Goal: Find specific page/section: Find specific page/section

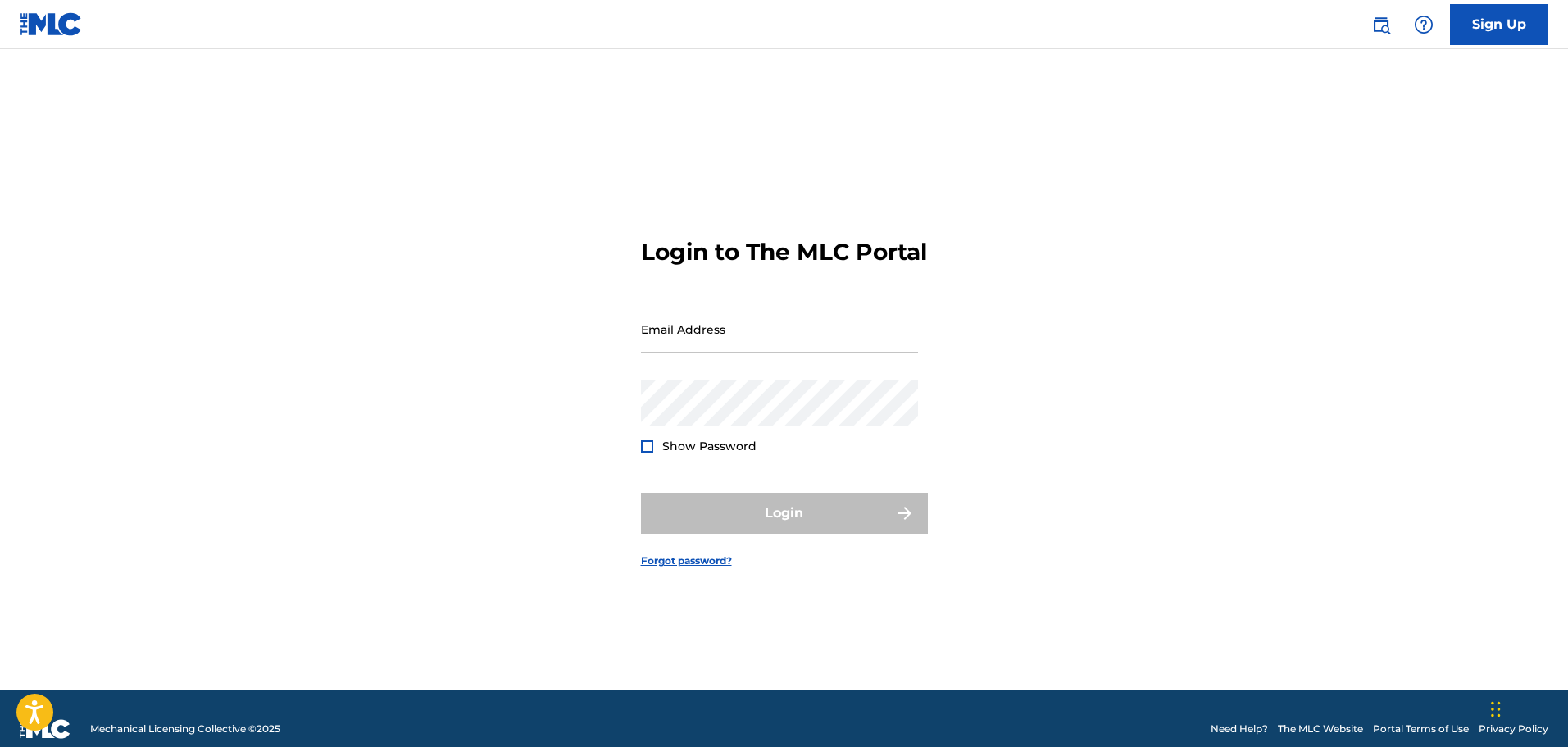
click at [60, 32] on img at bounding box center [51, 24] width 63 height 24
